Goal: Book appointment/travel/reservation

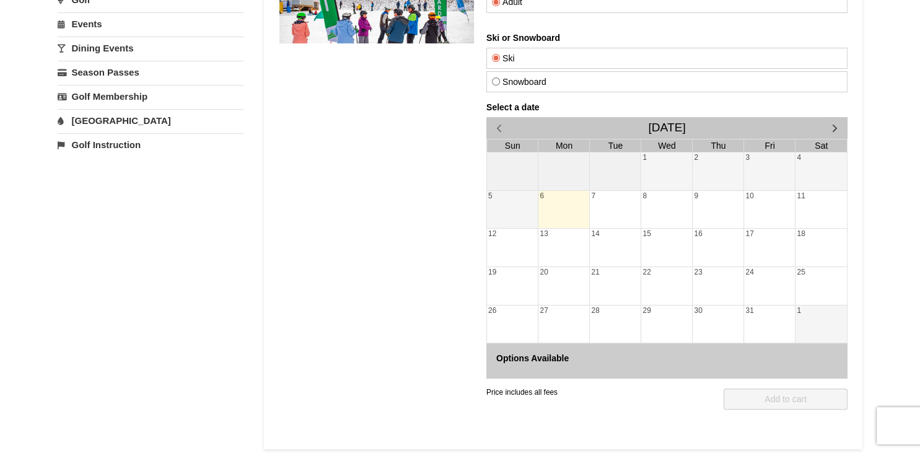
scroll to position [216, 0]
click at [834, 124] on span "button" at bounding box center [834, 128] width 13 height 13
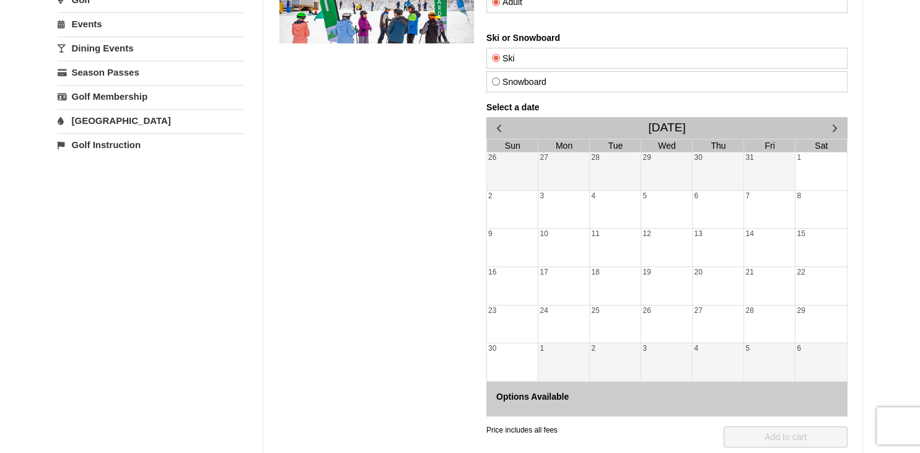
click at [834, 124] on span "button" at bounding box center [834, 128] width 13 height 13
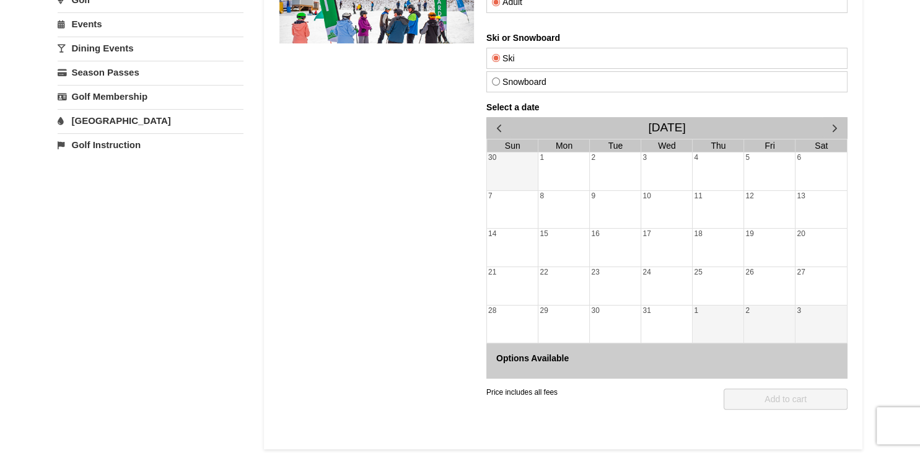
click at [834, 124] on span "button" at bounding box center [834, 128] width 13 height 13
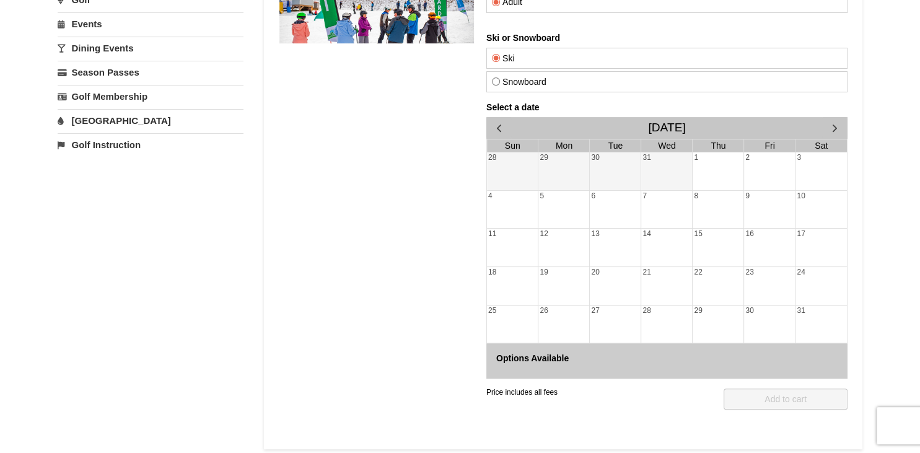
click at [834, 124] on span "button" at bounding box center [834, 128] width 13 height 13
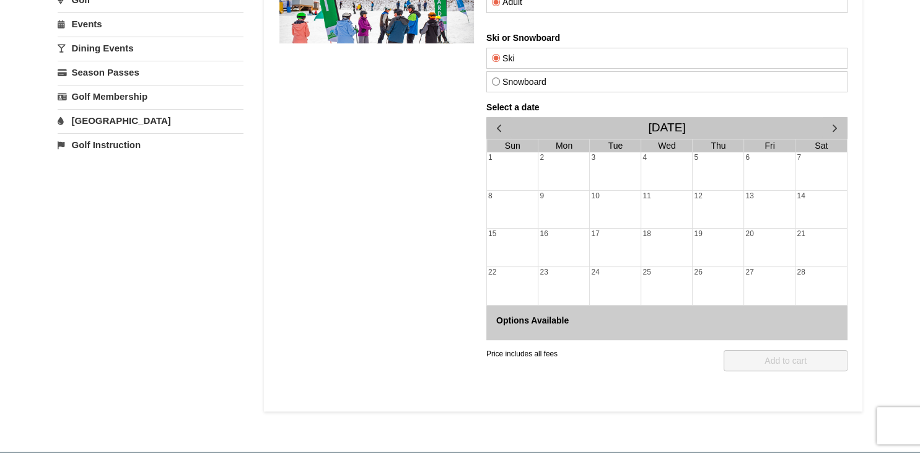
click at [564, 169] on div "2" at bounding box center [563, 172] width 51 height 38
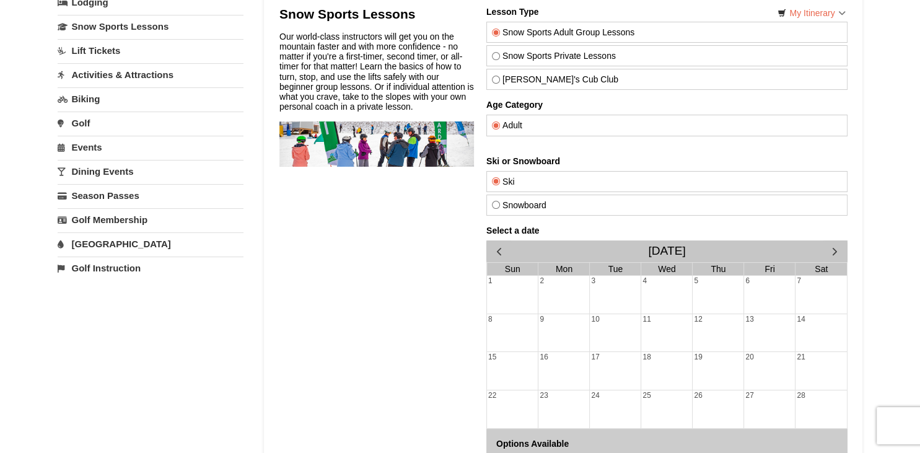
scroll to position [92, 0]
click at [499, 81] on input "Theo's Cub Club" at bounding box center [495, 80] width 8 height 8
radio input "true"
click at [590, 294] on div "3" at bounding box center [614, 295] width 51 height 38
click at [560, 282] on div "2" at bounding box center [563, 295] width 51 height 38
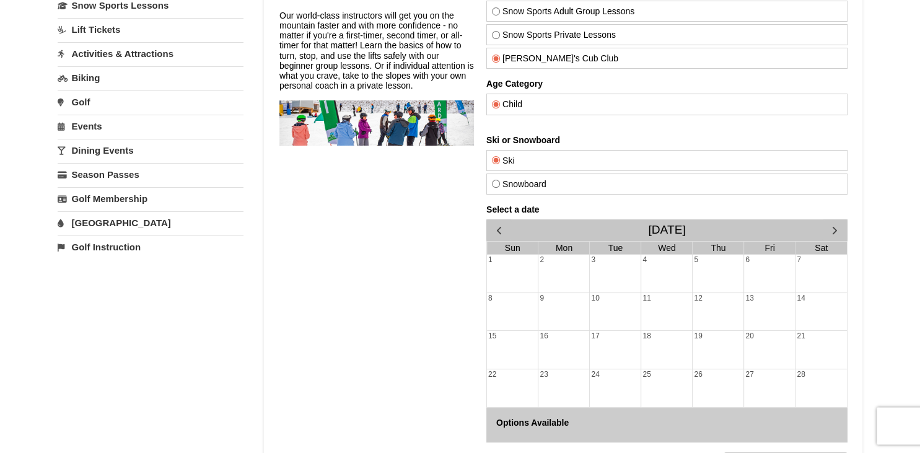
scroll to position [175, 0]
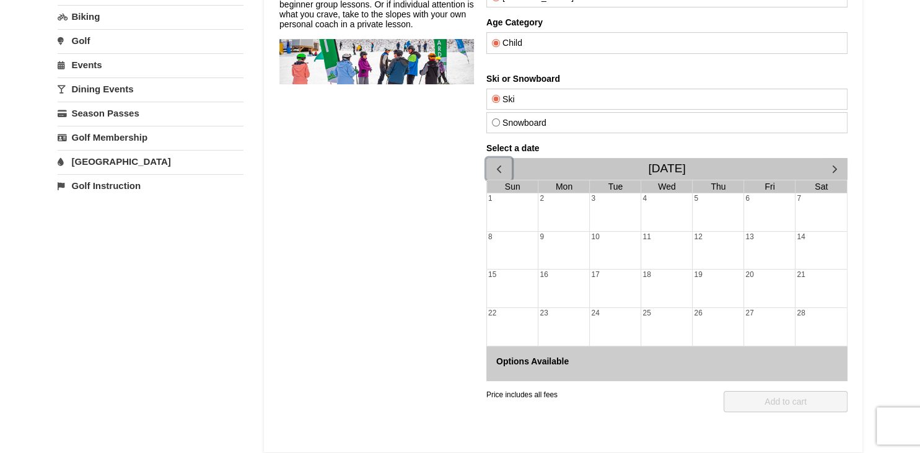
click at [499, 167] on span "button" at bounding box center [498, 169] width 13 height 13
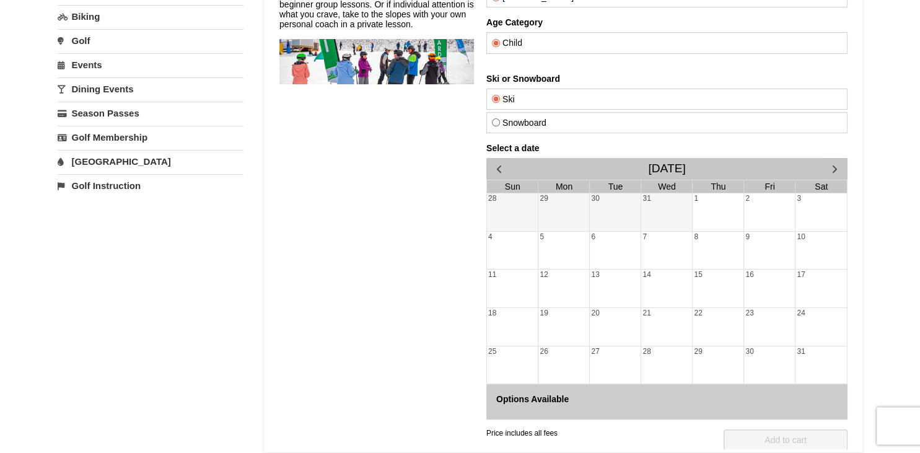
click at [499, 167] on div "Select a date January 2026 Sun Mon Tue Wed Thu Fri Sat 28 29 30 31 1 2 3 4 5 6 …" at bounding box center [666, 282] width 361 height 276
click at [499, 167] on span "button" at bounding box center [498, 169] width 13 height 13
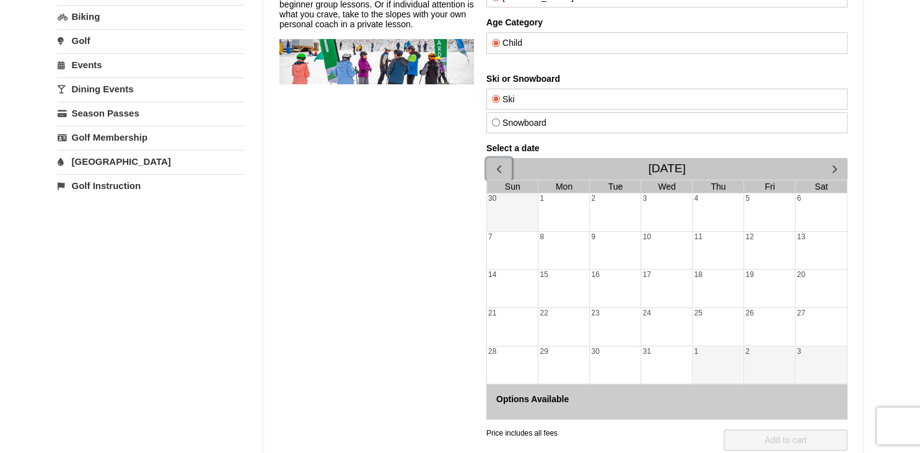
click at [499, 167] on span "button" at bounding box center [498, 169] width 13 height 13
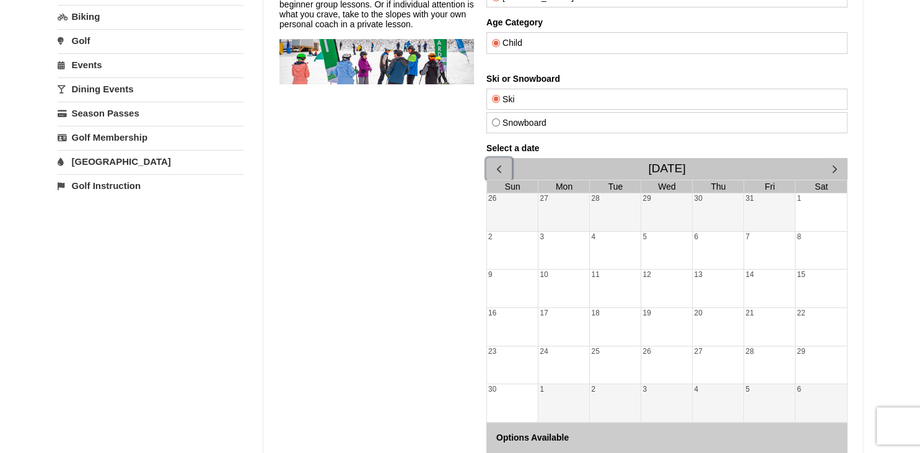
click at [499, 167] on span "button" at bounding box center [498, 169] width 13 height 13
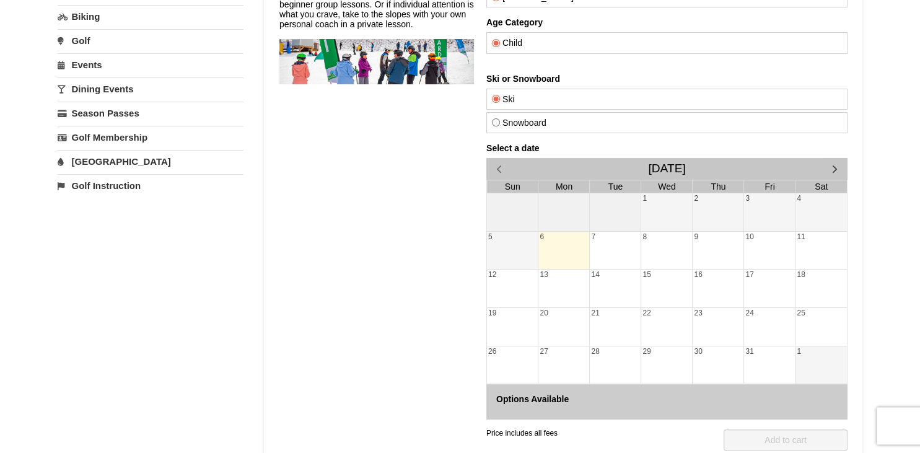
click at [554, 254] on div "6" at bounding box center [563, 251] width 51 height 38
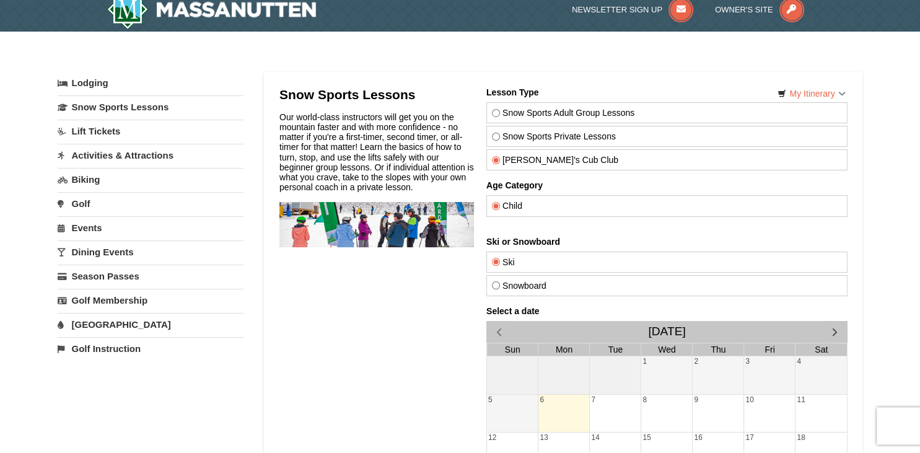
scroll to position [0, 0]
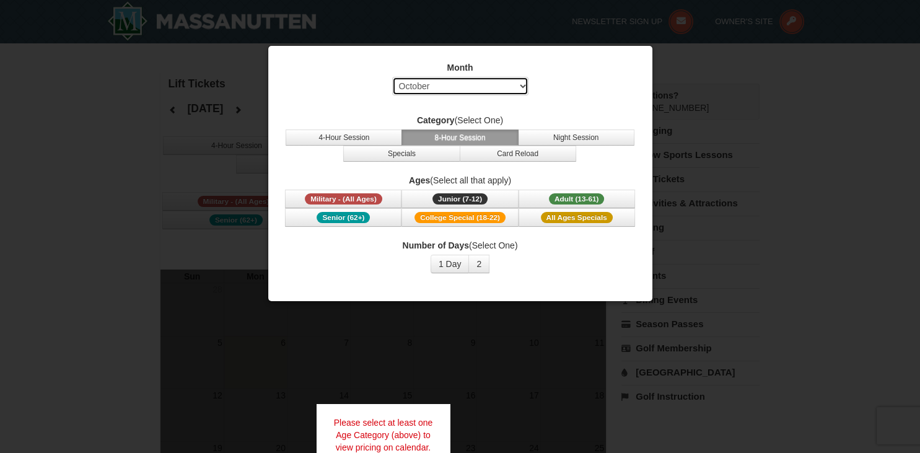
click at [392, 77] on select "Select October November December January February March April May June July Aug…" at bounding box center [460, 86] width 136 height 19
select select "2"
click option "February" at bounding box center [0, 0] width 0 height 0
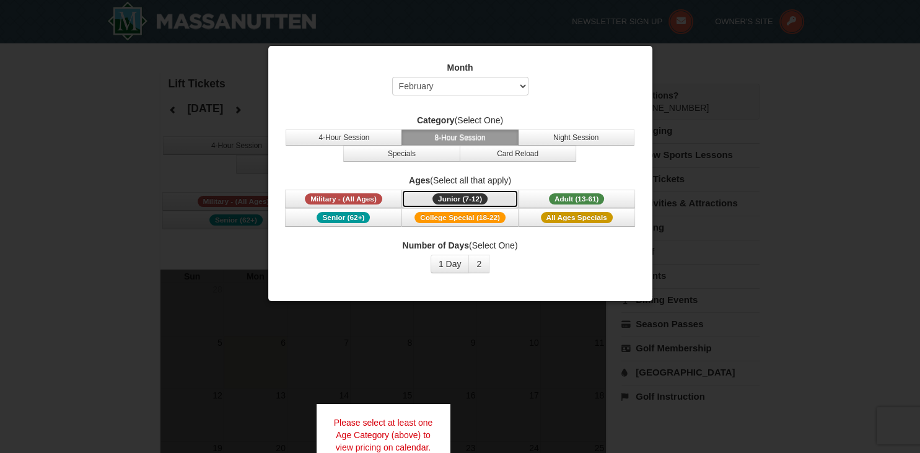
click at [469, 200] on span "Junior (7-12)" at bounding box center [459, 198] width 55 height 11
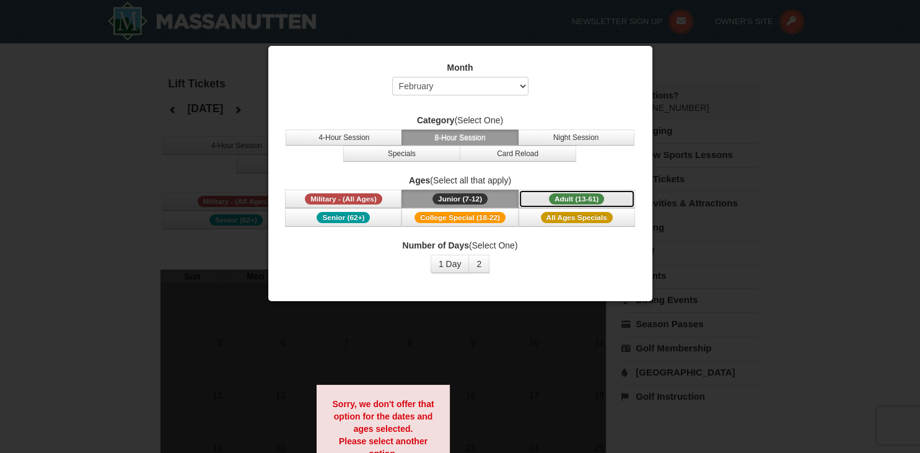
click at [561, 197] on span "Adult (13-61)" at bounding box center [577, 198] width 56 height 11
click at [475, 270] on button "2" at bounding box center [478, 264] width 21 height 19
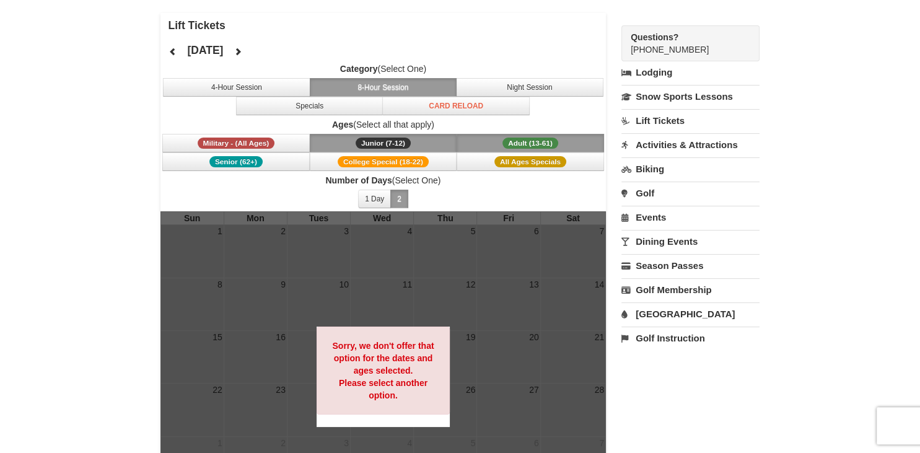
scroll to position [56, 0]
